Goal: Use online tool/utility: Utilize a website feature to perform a specific function

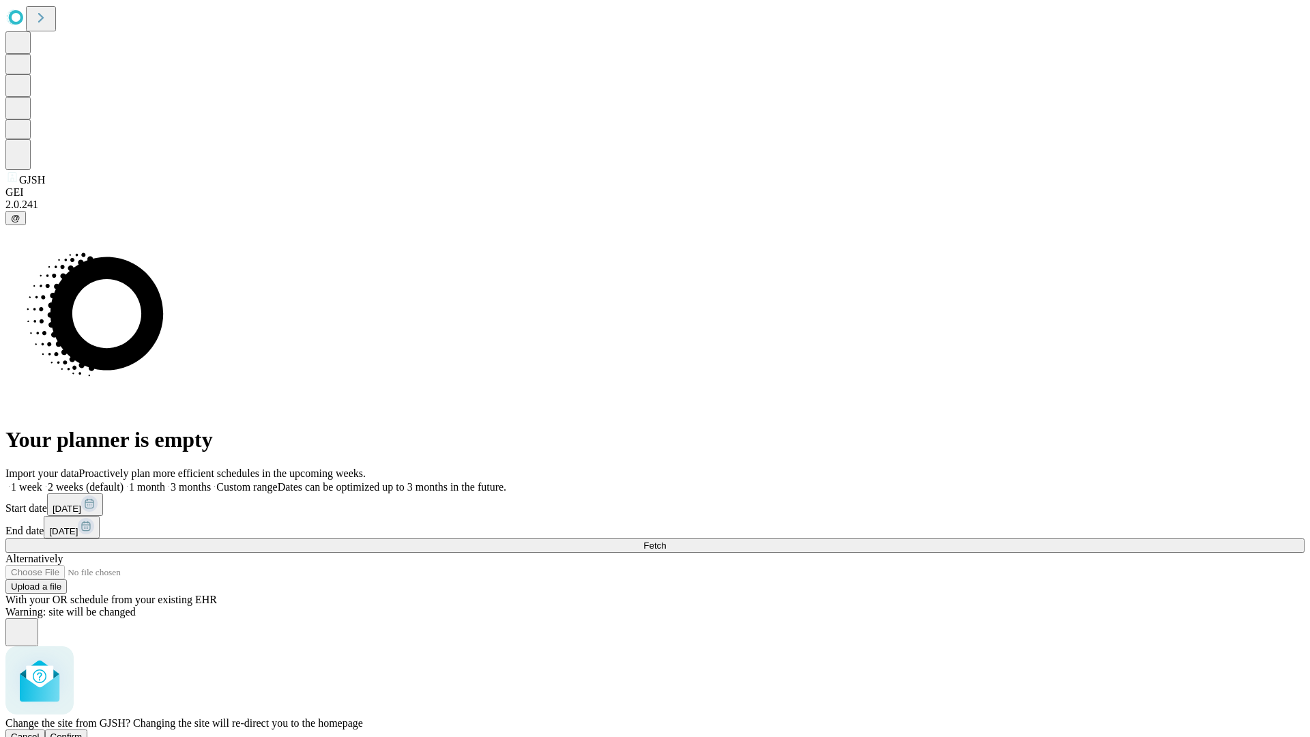
click at [83, 732] on span "Confirm" at bounding box center [67, 737] width 32 height 10
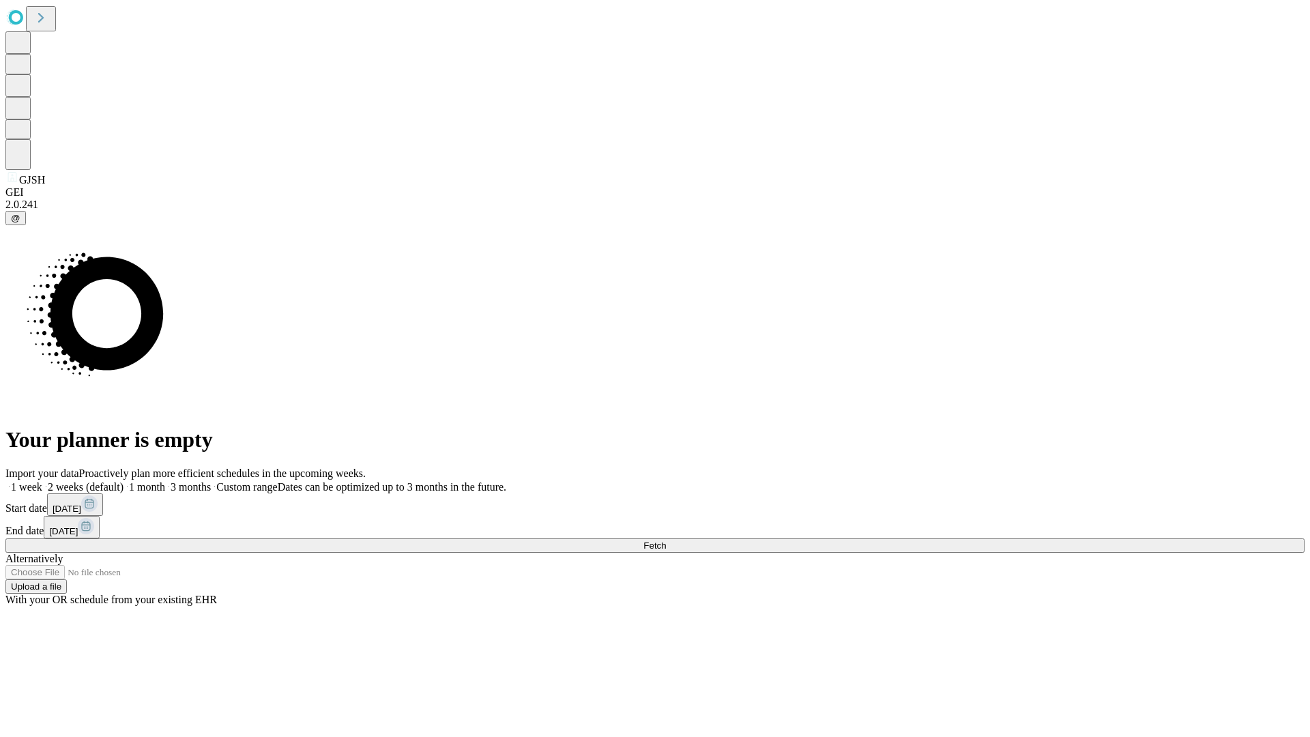
click at [165, 481] on label "1 month" at bounding box center [145, 487] width 42 height 12
click at [666, 541] on span "Fetch" at bounding box center [655, 546] width 23 height 10
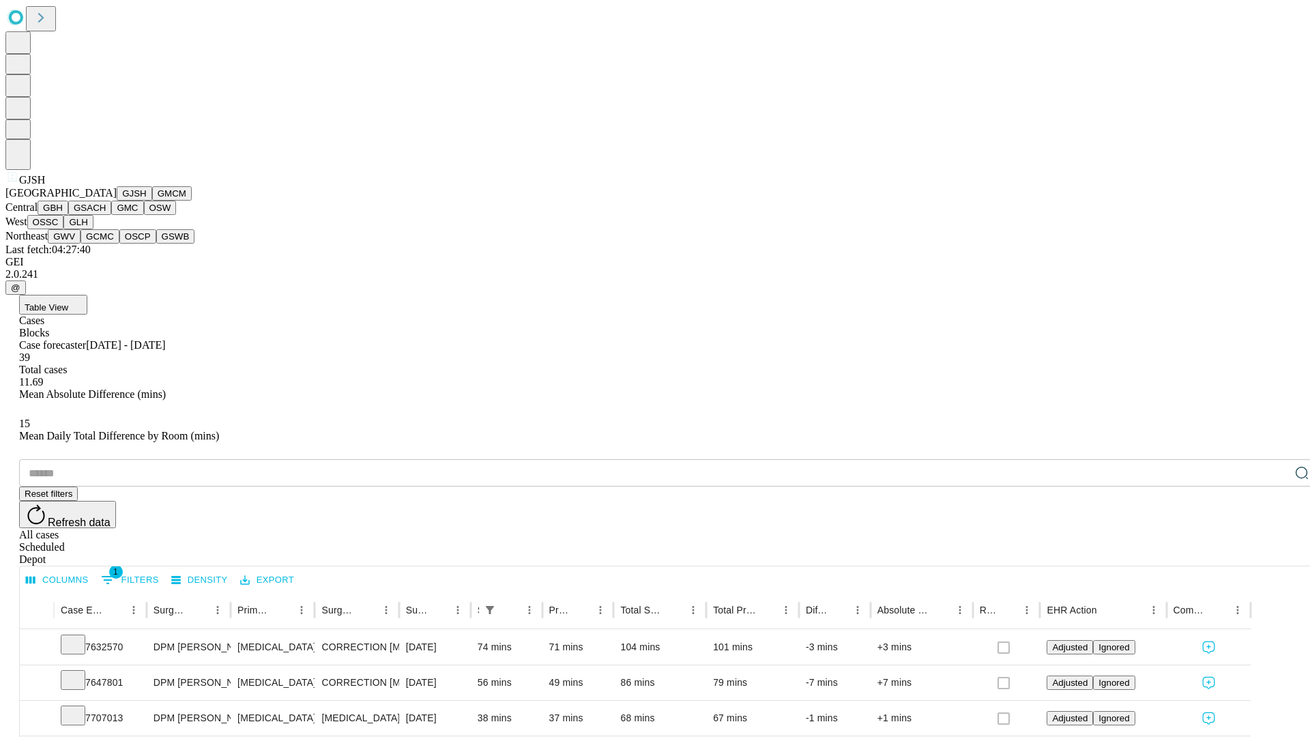
click at [152, 201] on button "GMCM" at bounding box center [172, 193] width 40 height 14
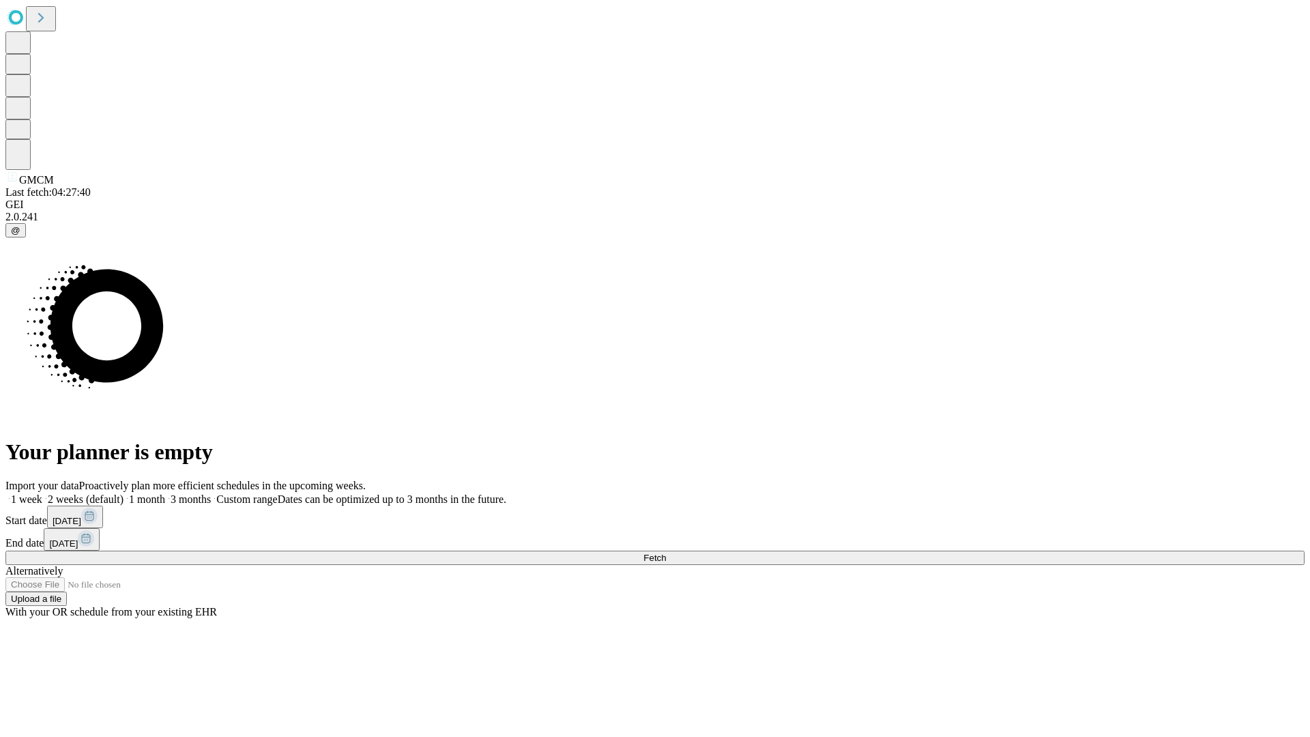
click at [165, 493] on label "1 month" at bounding box center [145, 499] width 42 height 12
click at [666, 553] on span "Fetch" at bounding box center [655, 558] width 23 height 10
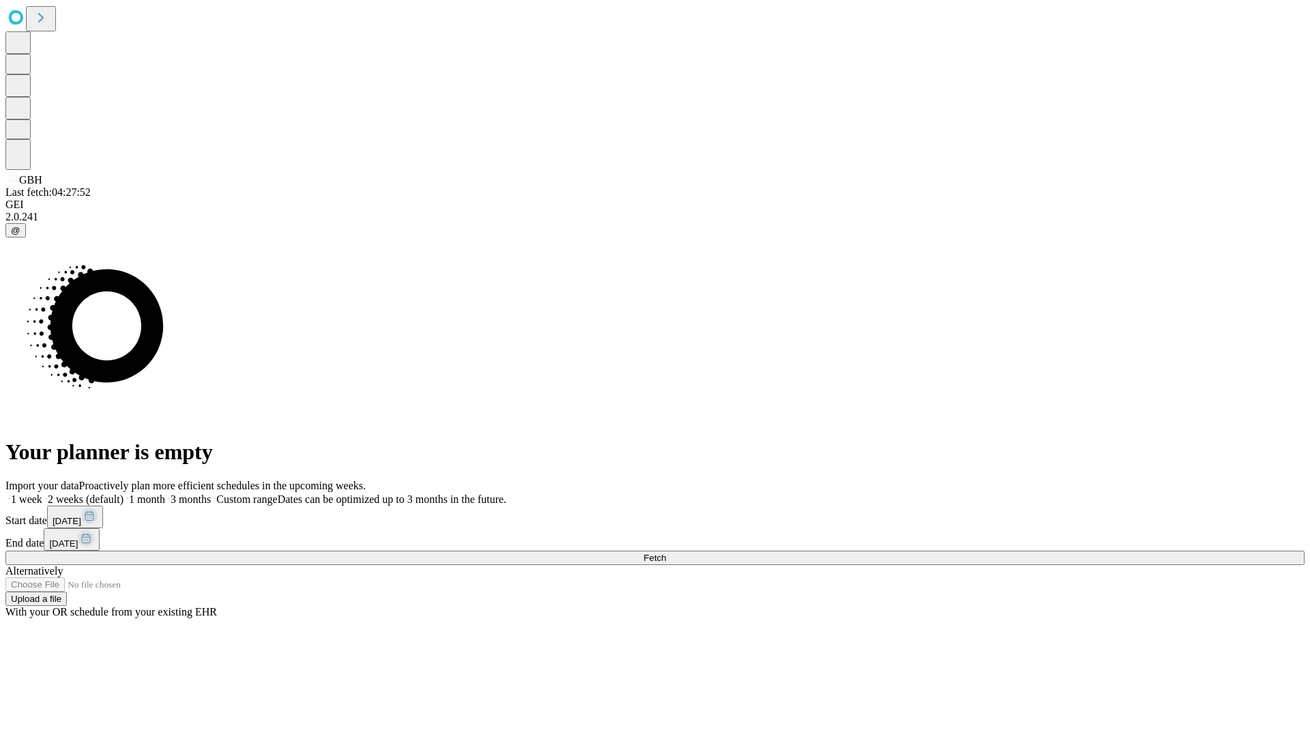
click at [165, 493] on label "1 month" at bounding box center [145, 499] width 42 height 12
click at [666, 553] on span "Fetch" at bounding box center [655, 558] width 23 height 10
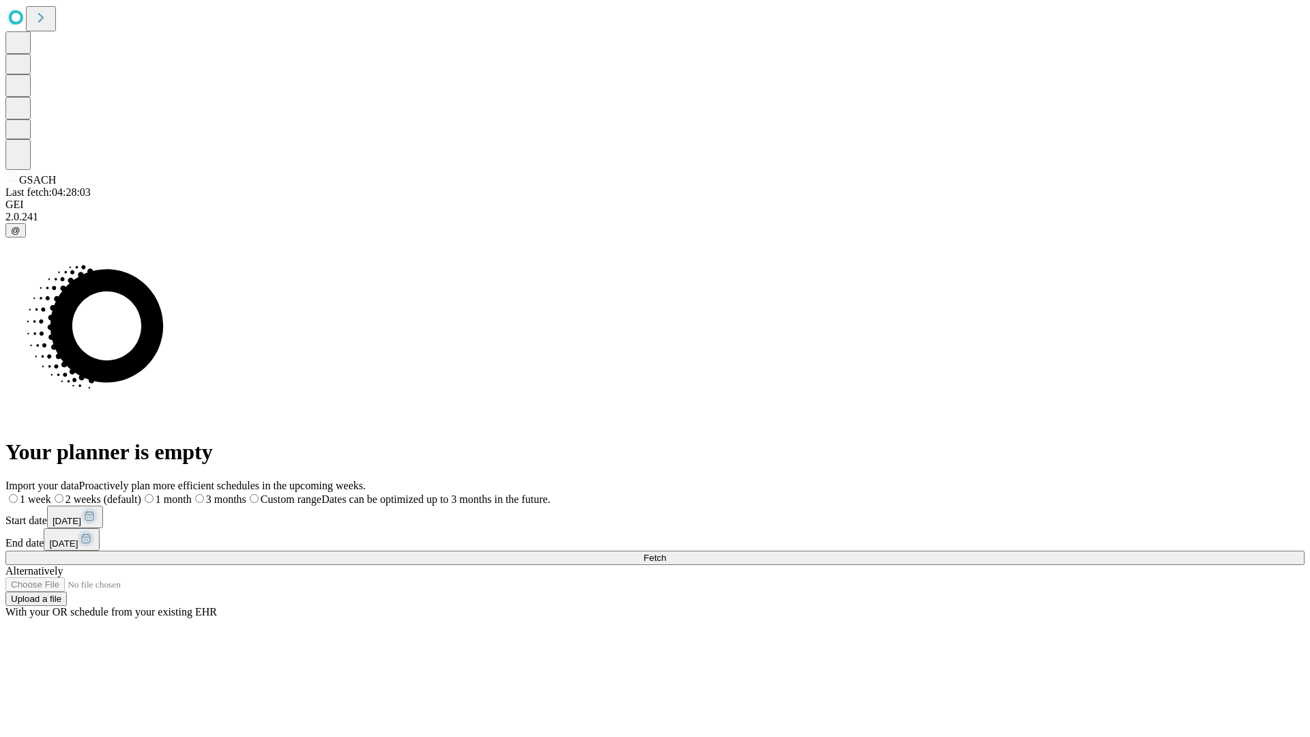
click at [192, 493] on label "1 month" at bounding box center [166, 499] width 51 height 12
click at [666, 553] on span "Fetch" at bounding box center [655, 558] width 23 height 10
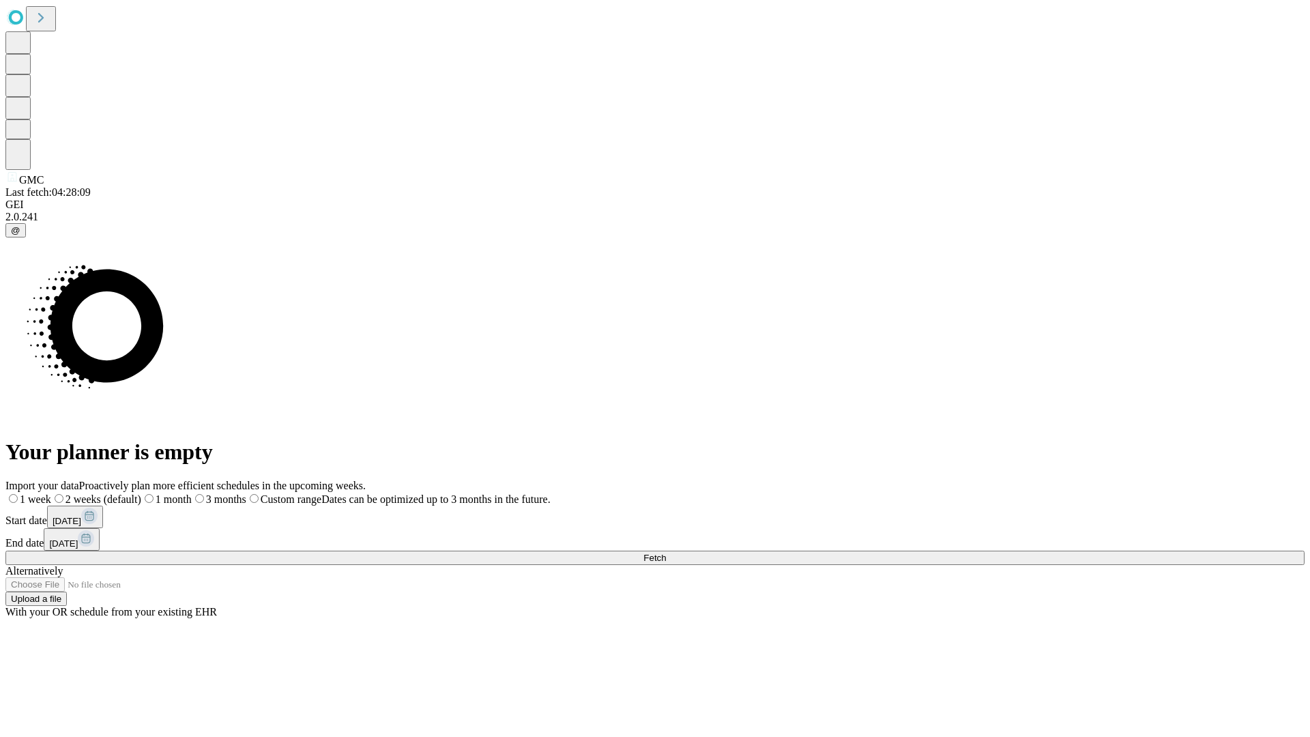
click at [192, 493] on label "1 month" at bounding box center [166, 499] width 51 height 12
click at [666, 553] on span "Fetch" at bounding box center [655, 558] width 23 height 10
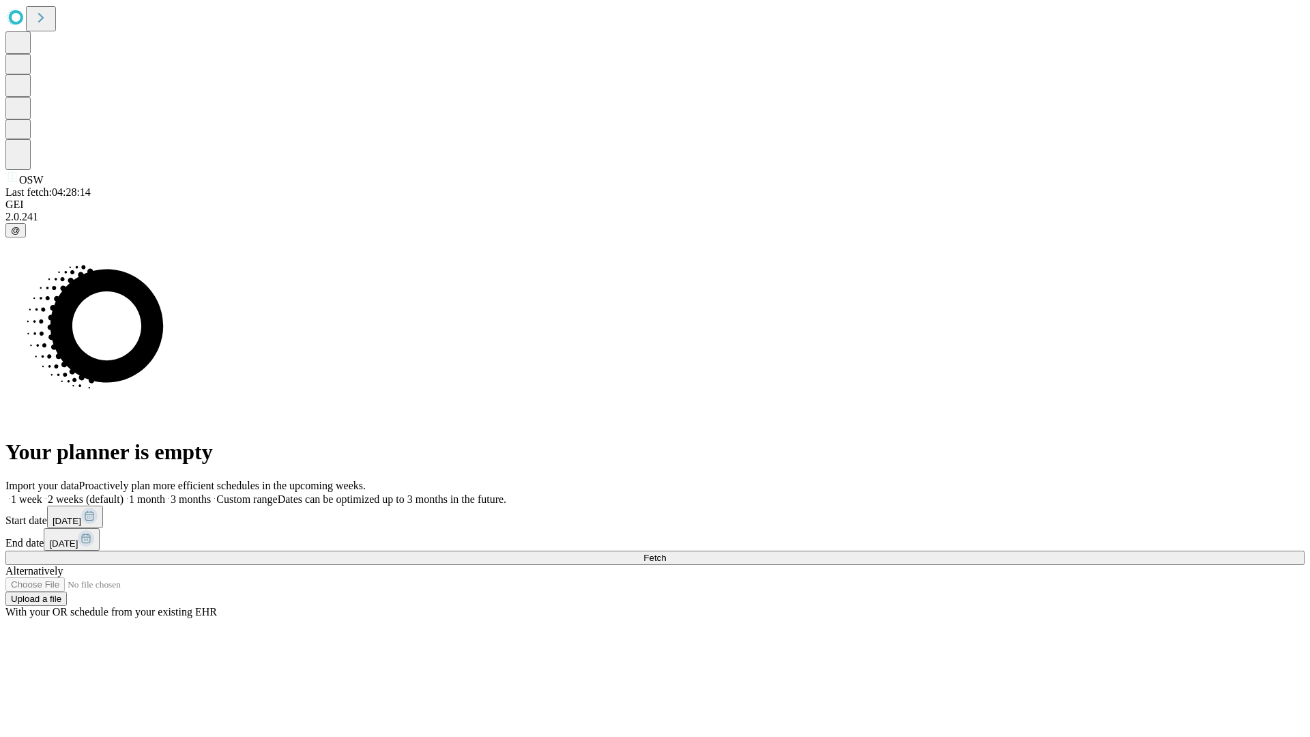
click at [165, 493] on label "1 month" at bounding box center [145, 499] width 42 height 12
click at [666, 553] on span "Fetch" at bounding box center [655, 558] width 23 height 10
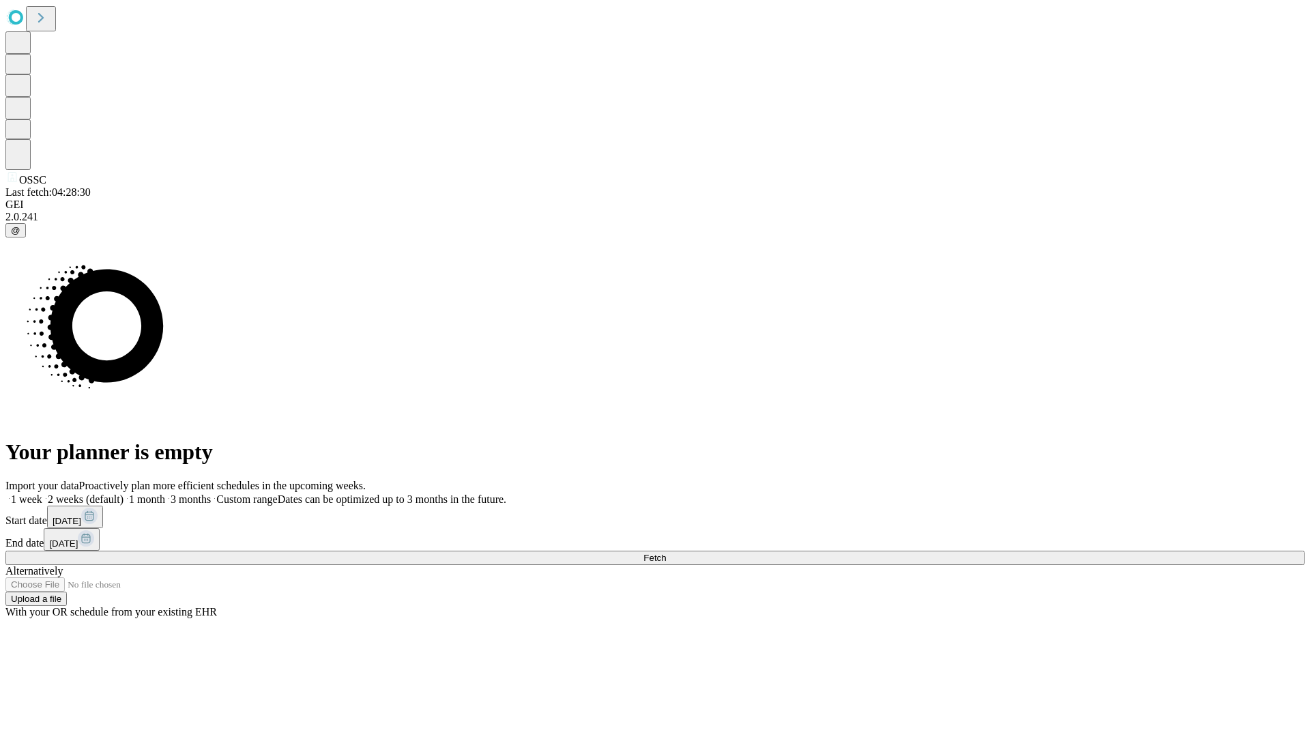
click at [165, 493] on label "1 month" at bounding box center [145, 499] width 42 height 12
click at [666, 553] on span "Fetch" at bounding box center [655, 558] width 23 height 10
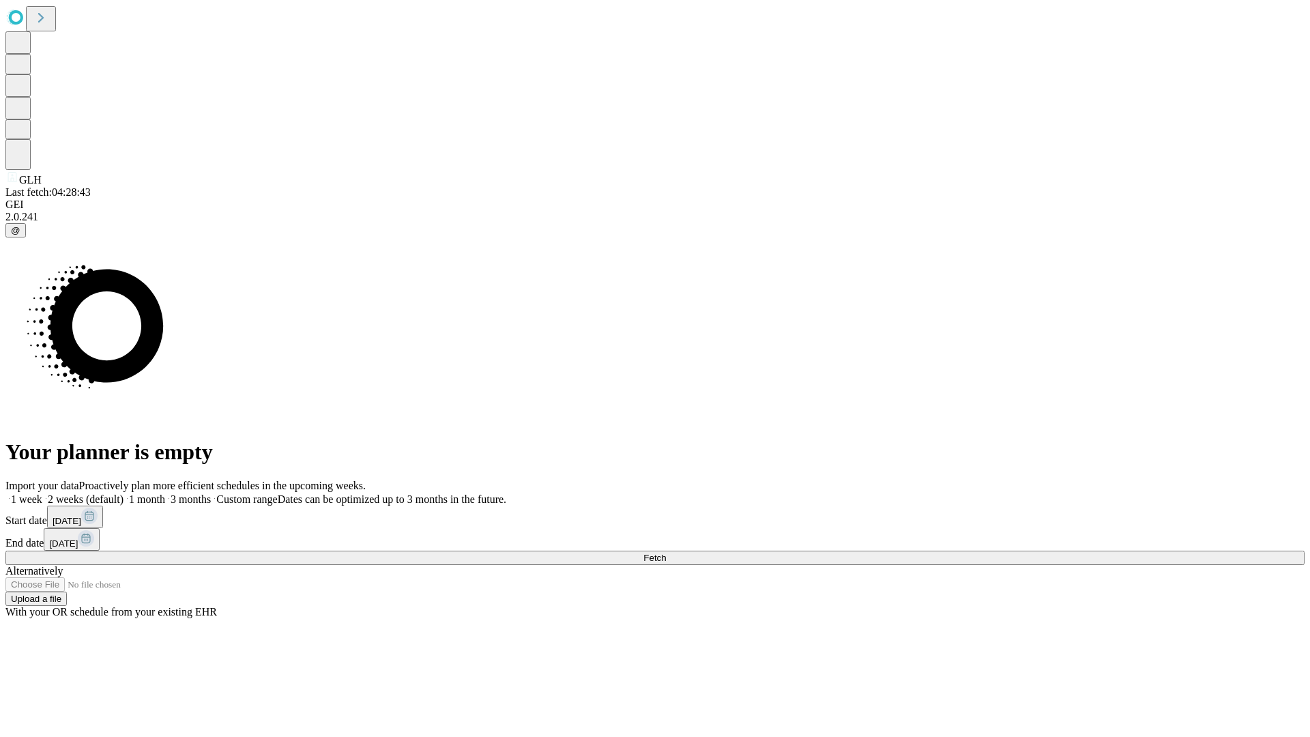
click at [165, 493] on label "1 month" at bounding box center [145, 499] width 42 height 12
click at [666, 553] on span "Fetch" at bounding box center [655, 558] width 23 height 10
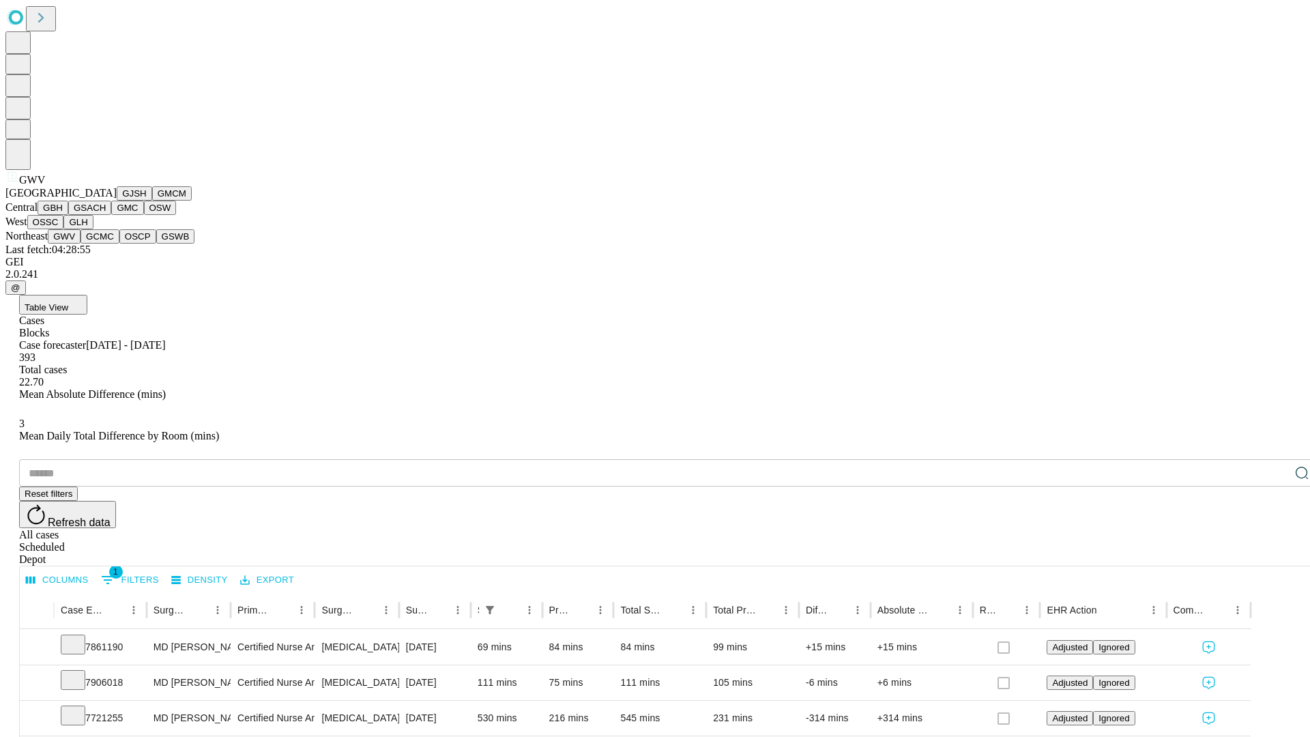
click at [106, 244] on button "GCMC" at bounding box center [100, 236] width 39 height 14
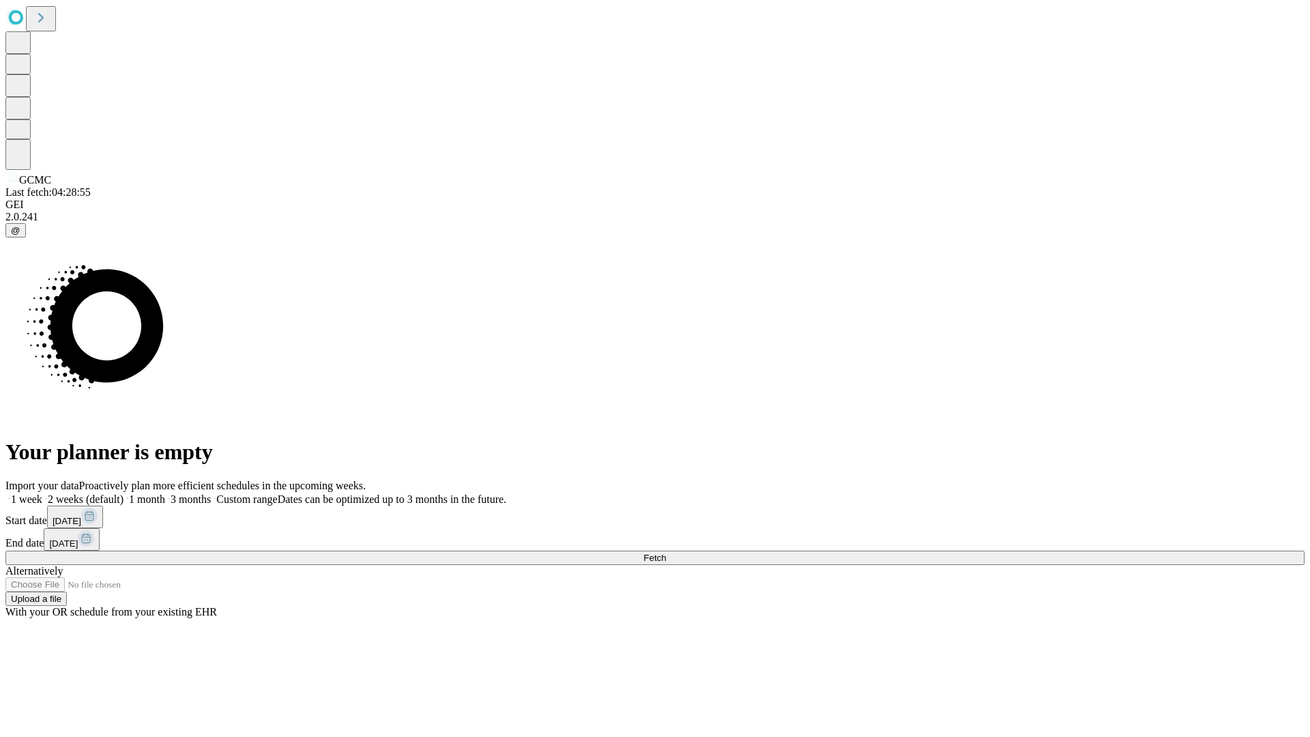
click at [165, 493] on label "1 month" at bounding box center [145, 499] width 42 height 12
click at [666, 553] on span "Fetch" at bounding box center [655, 558] width 23 height 10
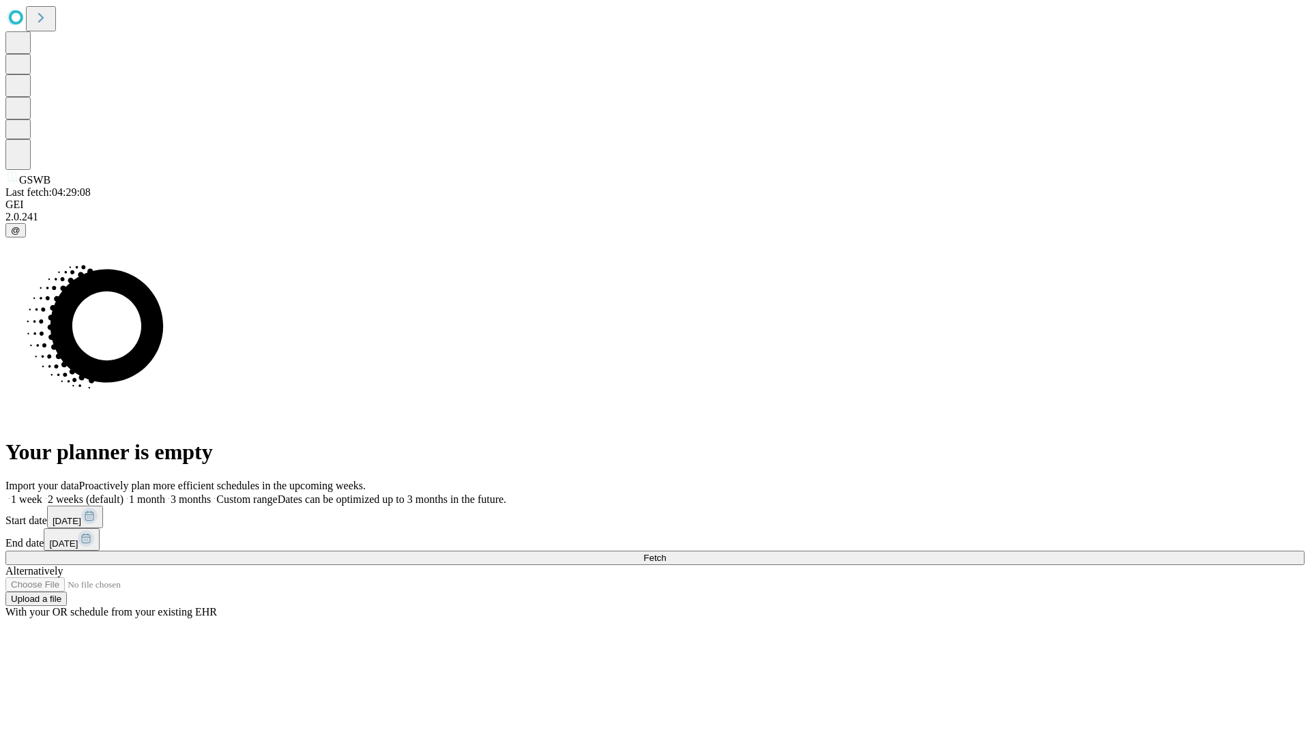
click at [165, 493] on label "1 month" at bounding box center [145, 499] width 42 height 12
click at [666, 553] on span "Fetch" at bounding box center [655, 558] width 23 height 10
